Goal: Navigation & Orientation: Find specific page/section

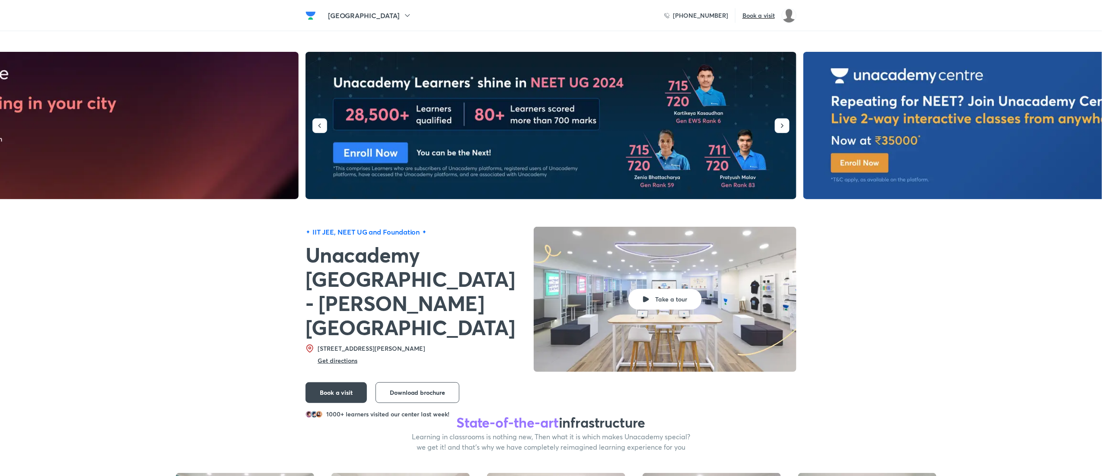
click at [340, 12] on h5 "[GEOGRAPHIC_DATA]" at bounding box center [364, 15] width 72 height 10
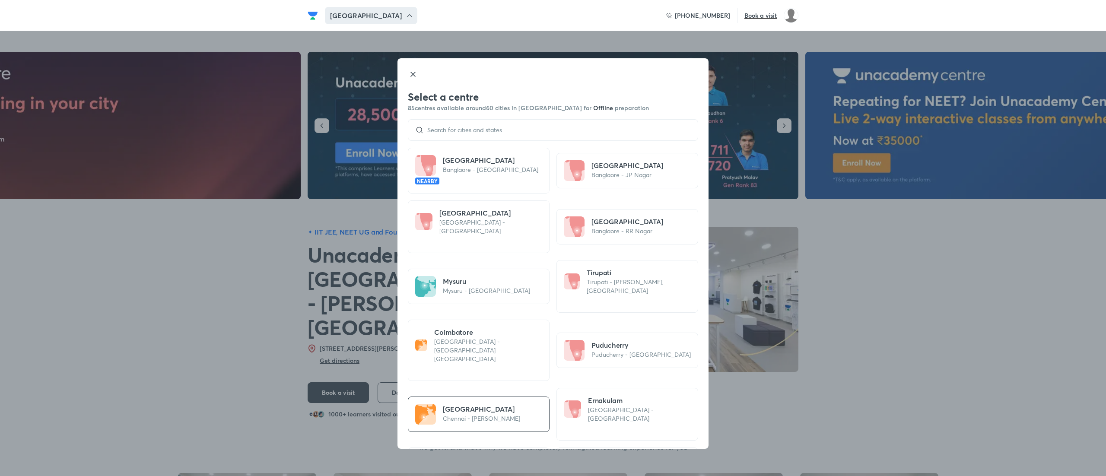
drag, startPoint x: 483, startPoint y: 121, endPoint x: 475, endPoint y: 121, distance: 7.4
click at [475, 121] on div at bounding box center [553, 130] width 290 height 22
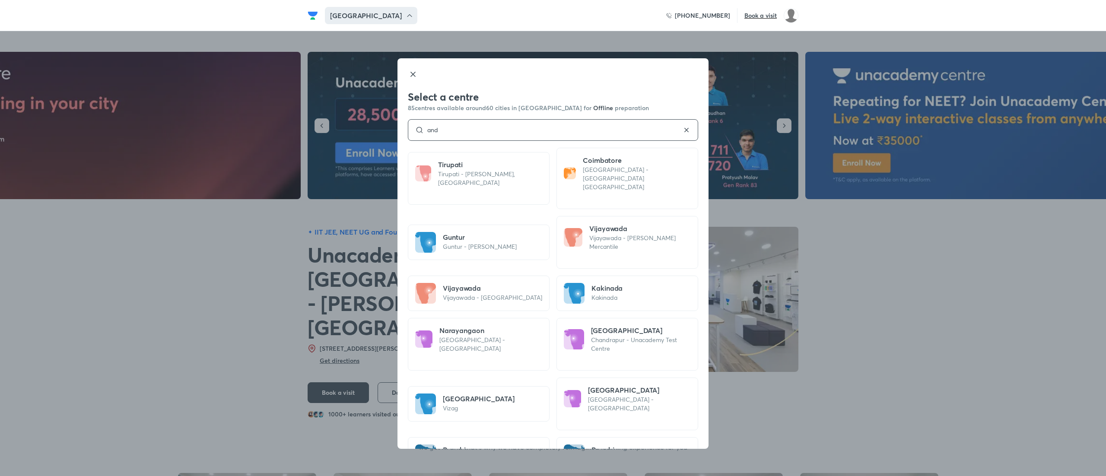
click at [470, 133] on input "and" at bounding box center [553, 130] width 258 height 7
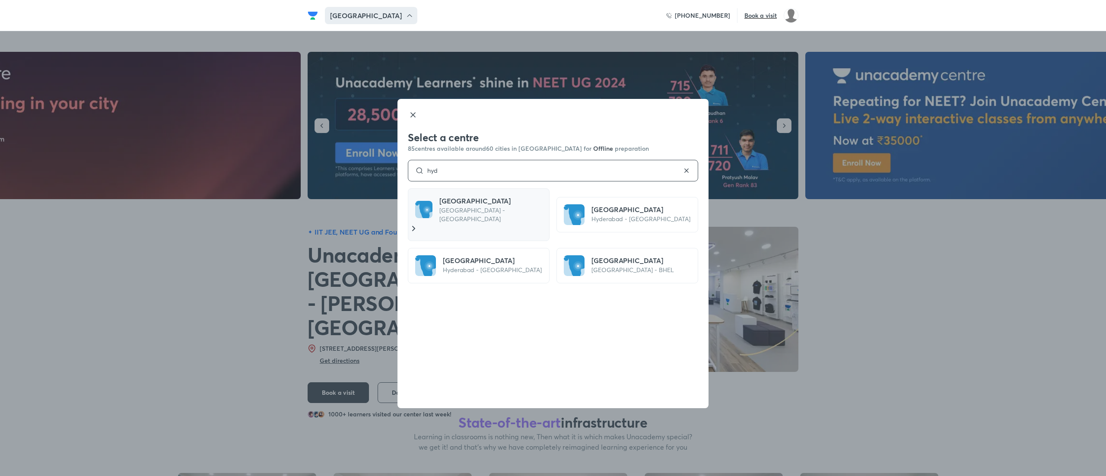
type input "hyd"
click at [501, 195] on div "[GEOGRAPHIC_DATA] [GEOGRAPHIC_DATA] - [GEOGRAPHIC_DATA]" at bounding box center [479, 214] width 142 height 53
